Goal: Task Accomplishment & Management: Use online tool/utility

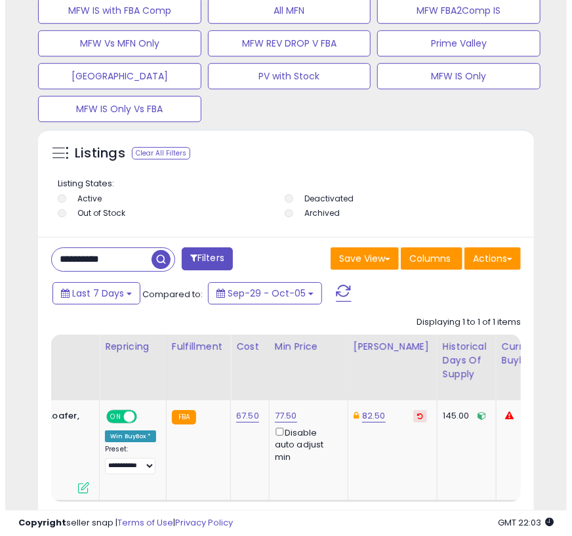
scroll to position [1191, 0]
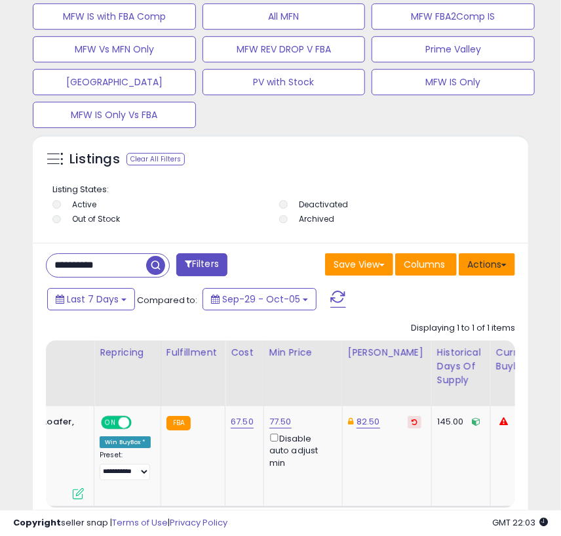
click at [500, 257] on button "Actions" at bounding box center [487, 264] width 56 height 22
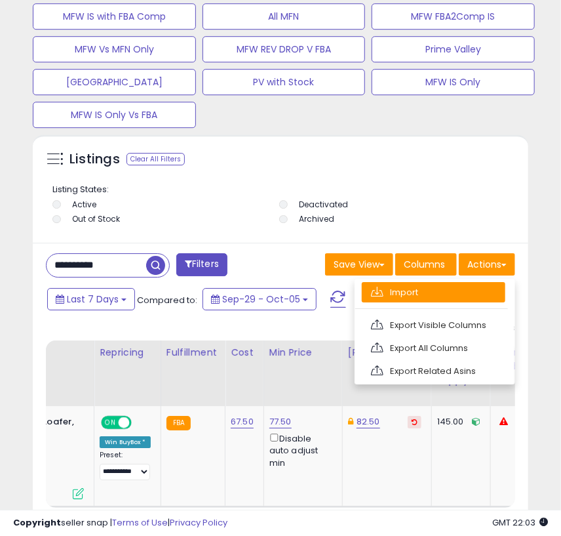
click at [456, 292] on link "Import" at bounding box center [434, 292] width 144 height 20
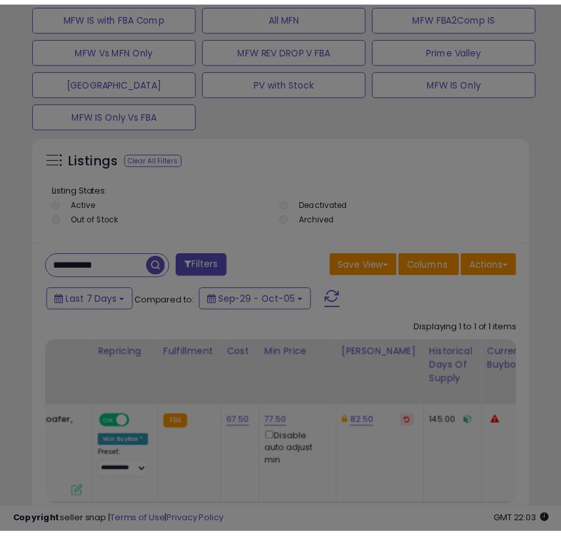
scroll to position [256, 499]
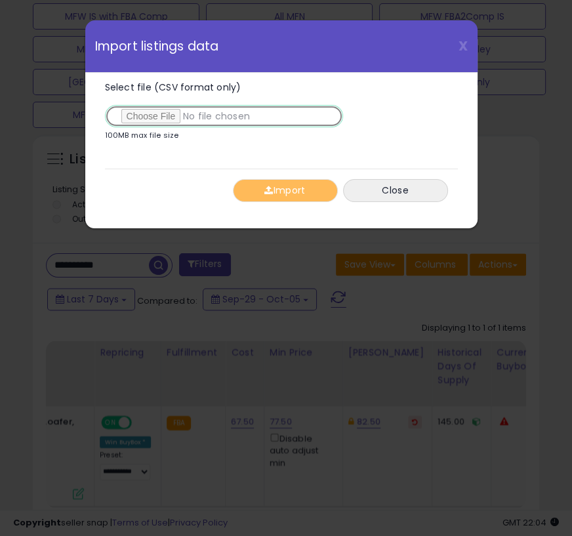
click at [169, 117] on input "Select file (CSV format only)" at bounding box center [224, 116] width 238 height 22
type input "**********"
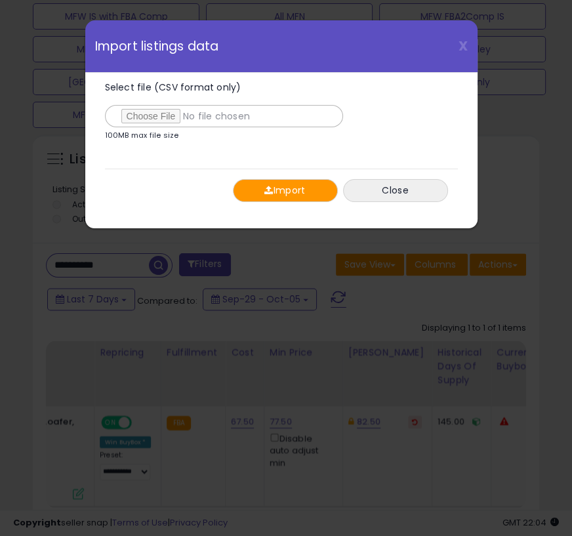
click at [276, 189] on button "Import" at bounding box center [285, 190] width 105 height 23
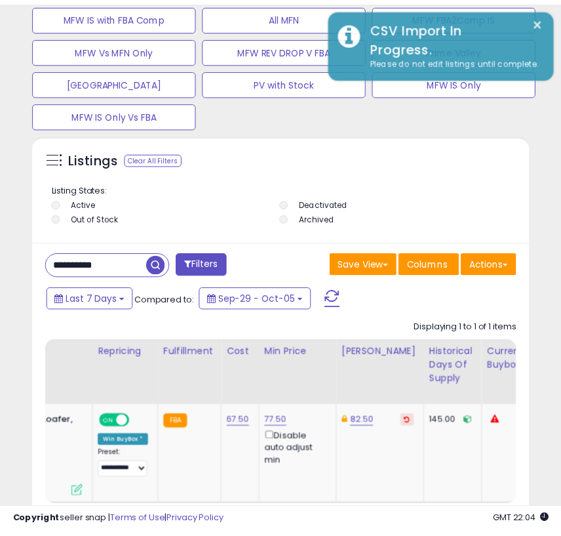
scroll to position [655377, 655143]
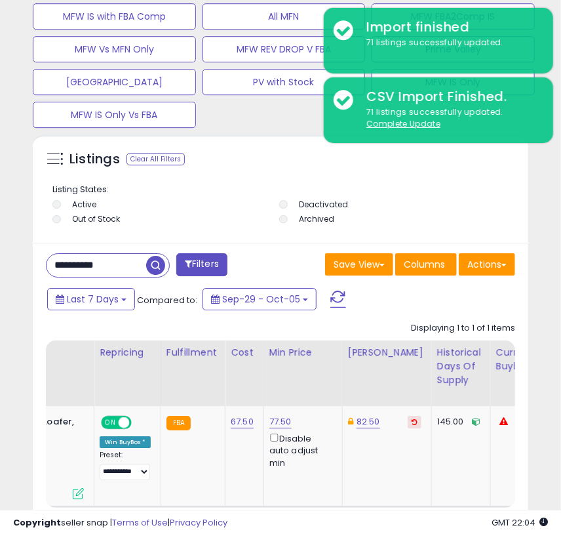
click at [86, 269] on input "**********" at bounding box center [97, 265] width 100 height 23
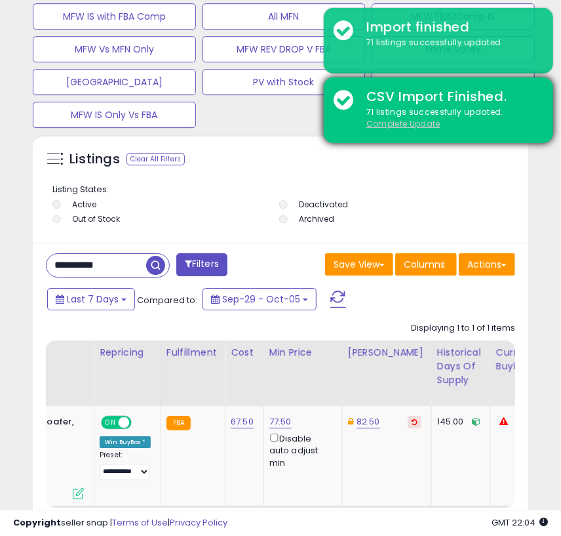
click at [425, 121] on u "Complete Update" at bounding box center [403, 123] width 74 height 11
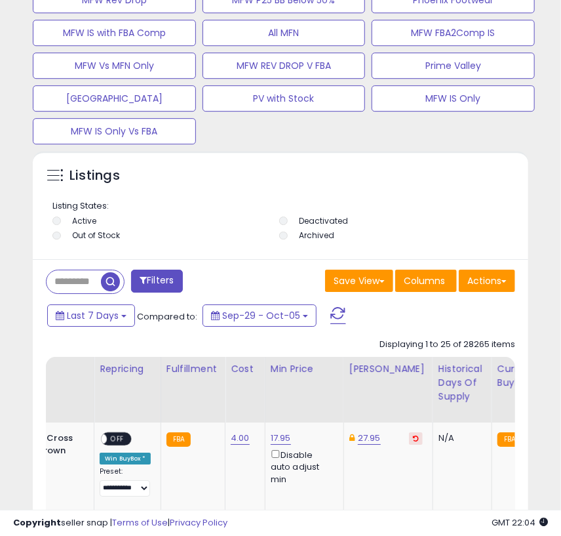
click at [112, 282] on span "button" at bounding box center [110, 281] width 19 height 19
click at [0, 0] on div "Retrieving listings data.." at bounding box center [0, 0] width 0 height 0
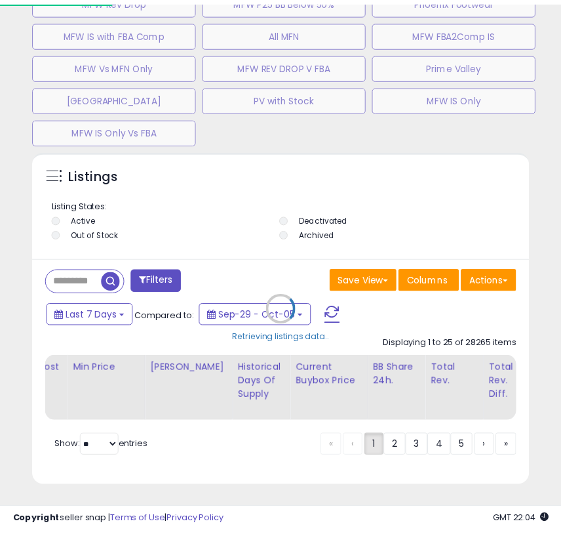
scroll to position [256, 499]
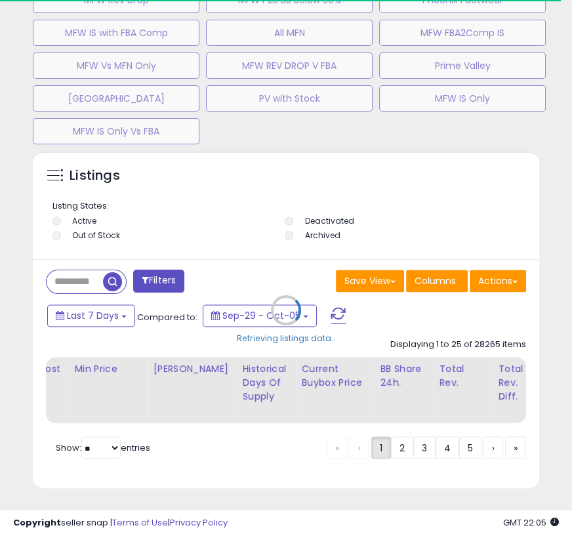
drag, startPoint x: 89, startPoint y: 281, endPoint x: 78, endPoint y: 283, distance: 11.2
click at [78, 283] on div "Retrieving listings data.." at bounding box center [286, 319] width 526 height 337
drag, startPoint x: 70, startPoint y: 283, endPoint x: 89, endPoint y: 280, distance: 19.2
click at [62, 281] on div "Retrieving listings data.." at bounding box center [286, 319] width 526 height 337
click at [89, 280] on div "Retrieving listings data.." at bounding box center [286, 319] width 526 height 337
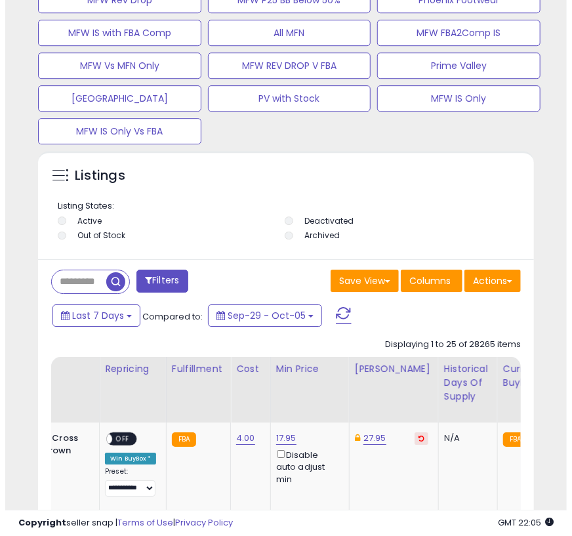
scroll to position [256, 489]
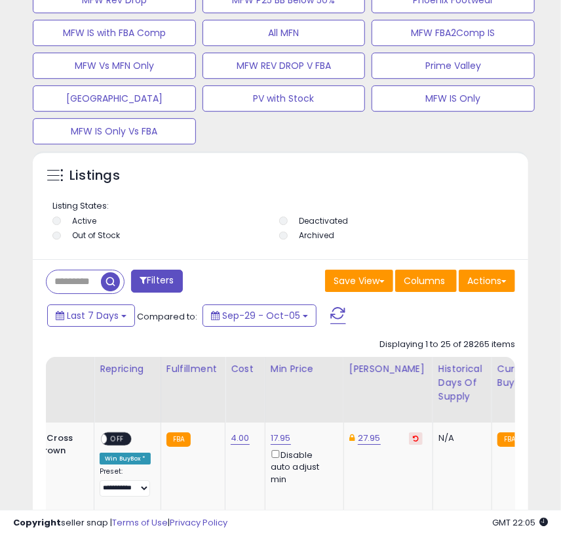
click at [75, 290] on input "text" at bounding box center [74, 281] width 54 height 23
paste input "**********"
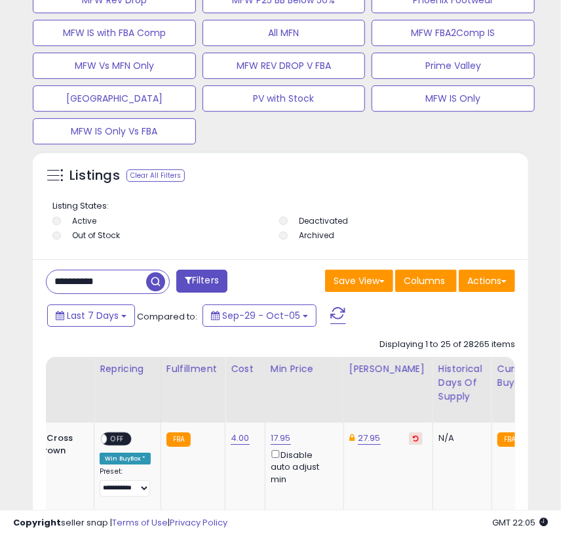
drag, startPoint x: 151, startPoint y: 285, endPoint x: 5, endPoint y: 334, distance: 153.4
click at [151, 286] on span "button" at bounding box center [155, 281] width 19 height 19
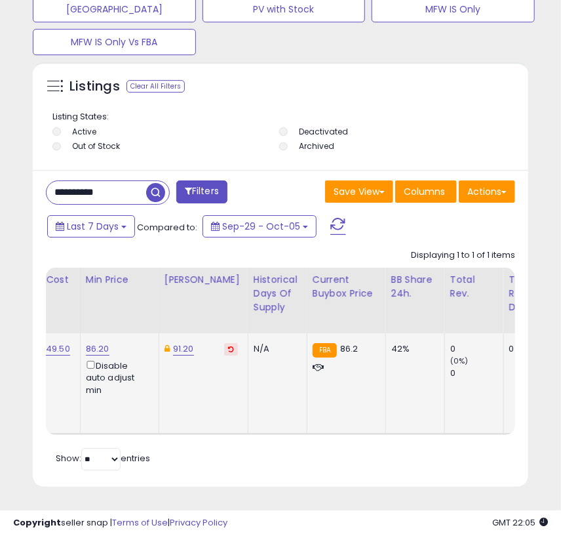
scroll to position [0, 0]
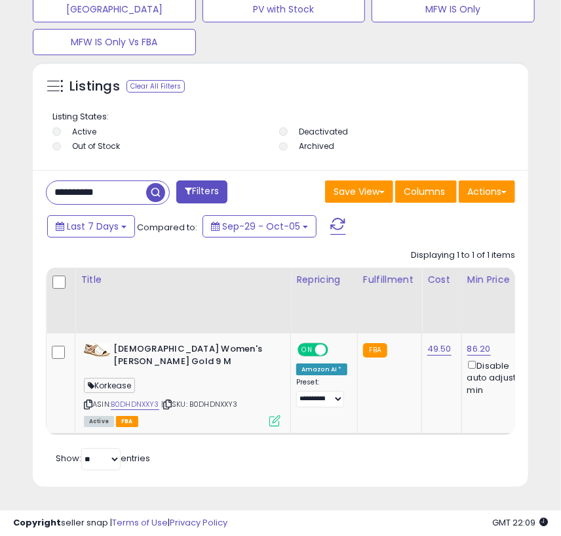
click at [129, 186] on input "**********" at bounding box center [97, 192] width 100 height 23
paste input "****"
click at [151, 195] on span "button" at bounding box center [155, 192] width 19 height 19
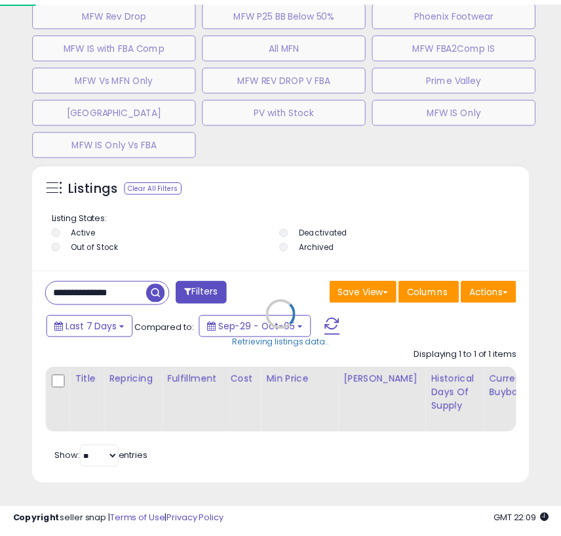
scroll to position [256, 499]
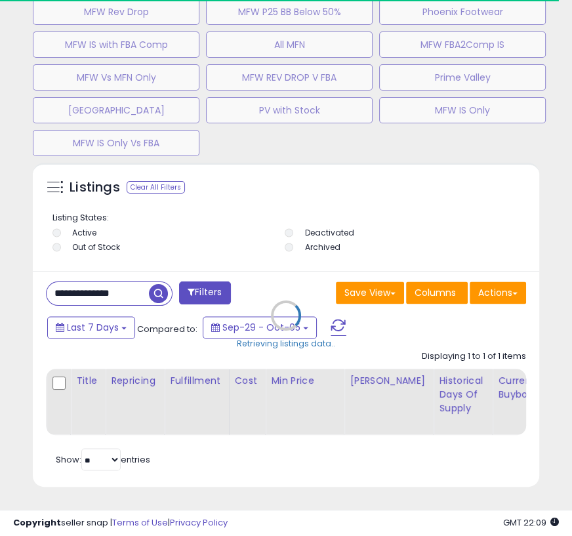
click at [119, 283] on div "Retrieving listings data.." at bounding box center [286, 325] width 526 height 324
click at [136, 278] on div "Retrieving listings data.." at bounding box center [286, 325] width 526 height 324
click at [136, 281] on div "Retrieving listings data.." at bounding box center [286, 325] width 526 height 324
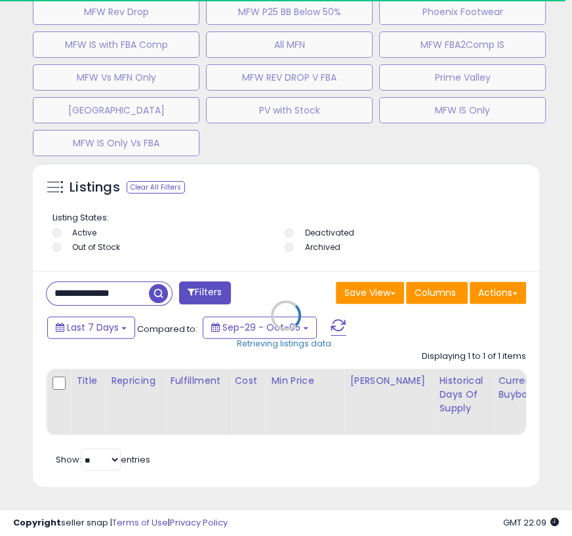
click at [136, 281] on div "Retrieving listings data.." at bounding box center [286, 325] width 526 height 324
click at [85, 278] on div "Retrieving listings data.." at bounding box center [286, 325] width 526 height 324
click at [141, 281] on div "Retrieving listings data.." at bounding box center [286, 325] width 526 height 324
click at [125, 281] on div "Retrieving listings data.." at bounding box center [286, 325] width 526 height 324
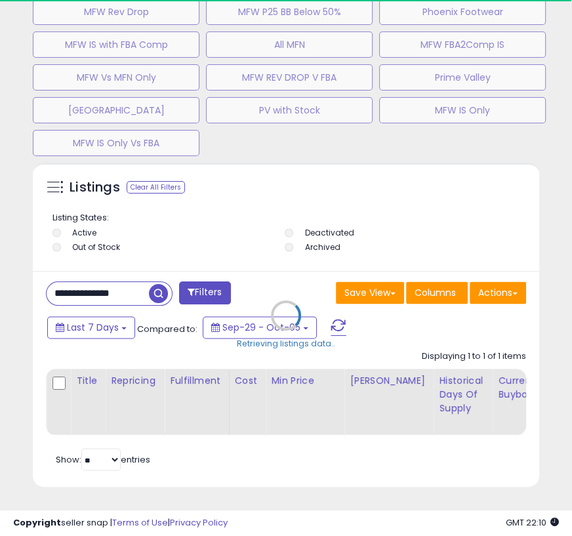
click at [125, 281] on div "Retrieving listings data.." at bounding box center [286, 325] width 526 height 324
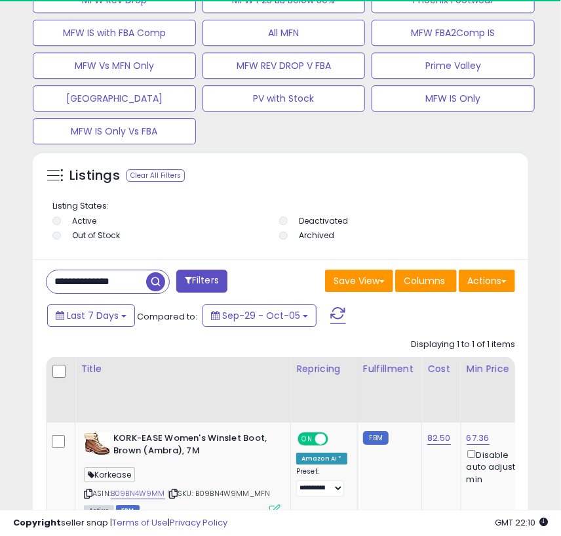
scroll to position [655377, 655143]
click at [125, 281] on input "**********" at bounding box center [97, 281] width 100 height 23
paste input "text"
type input "**********"
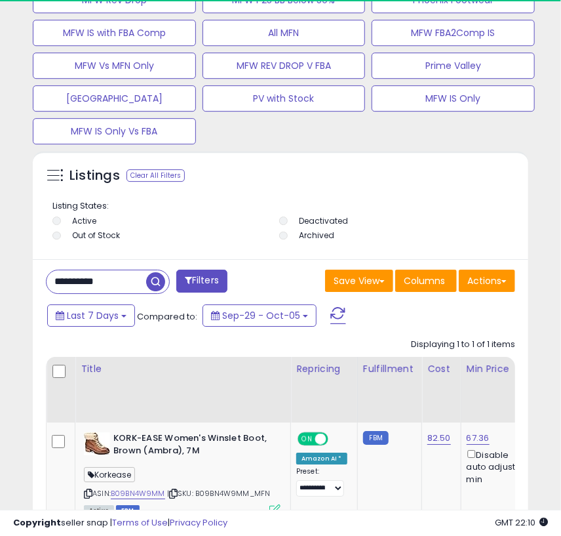
click at [159, 283] on span "button" at bounding box center [155, 281] width 19 height 19
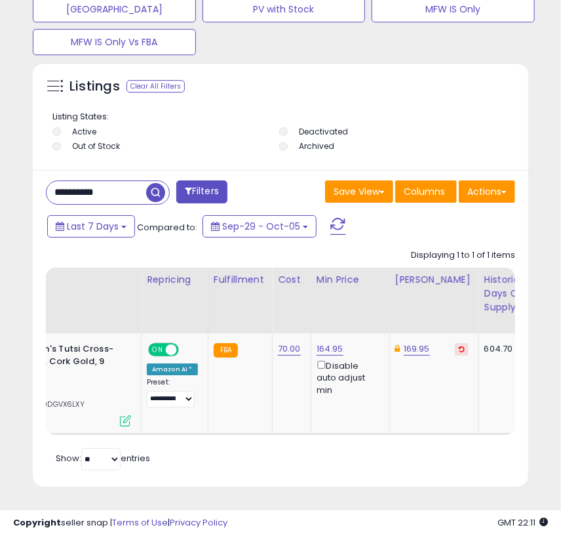
scroll to position [0, 0]
